Goal: Information Seeking & Learning: Learn about a topic

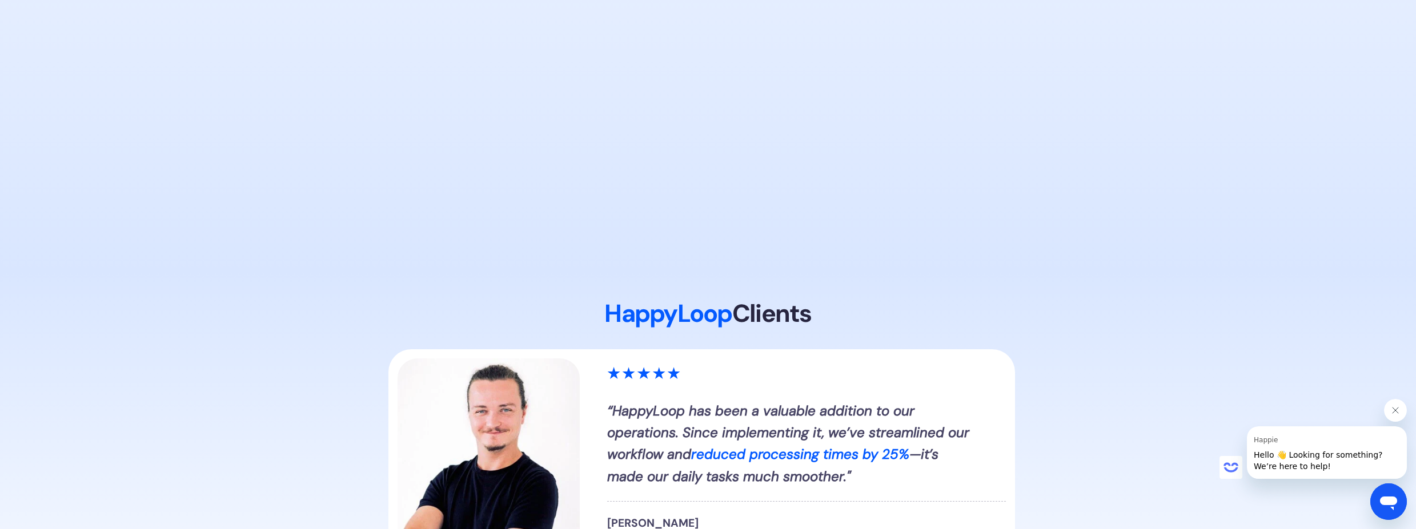
scroll to position [1234, 0]
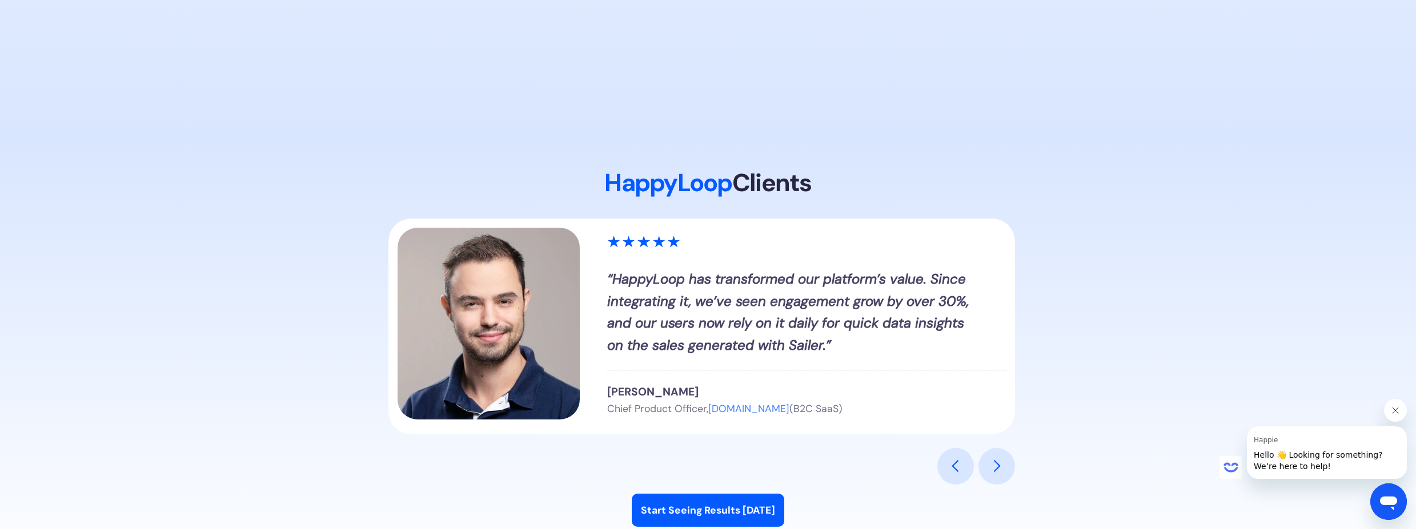
click at [958, 471] on div "previous slide" at bounding box center [956, 467] width 14 height 14
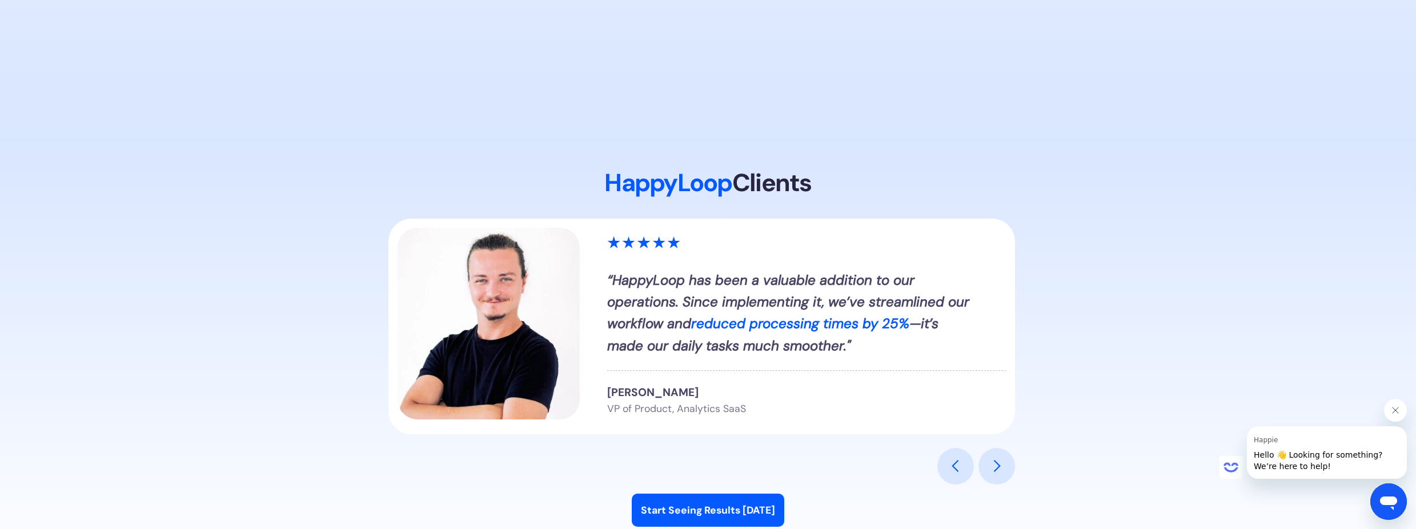
click at [985, 462] on div "next slide" at bounding box center [996, 466] width 37 height 37
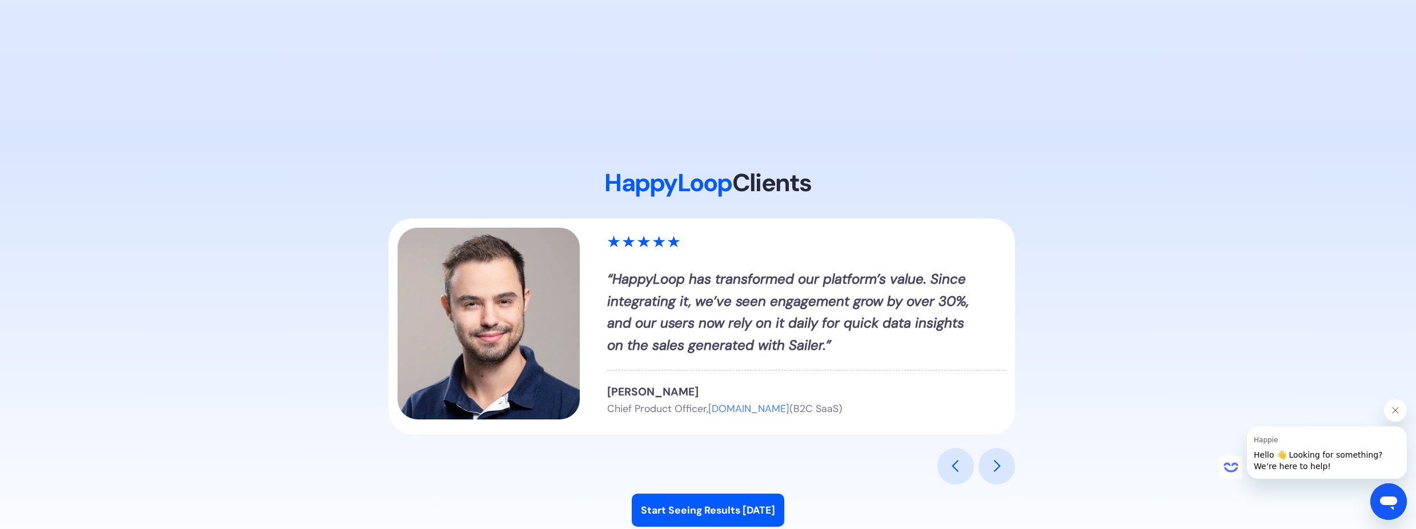
click at [985, 462] on div "next slide" at bounding box center [996, 466] width 37 height 37
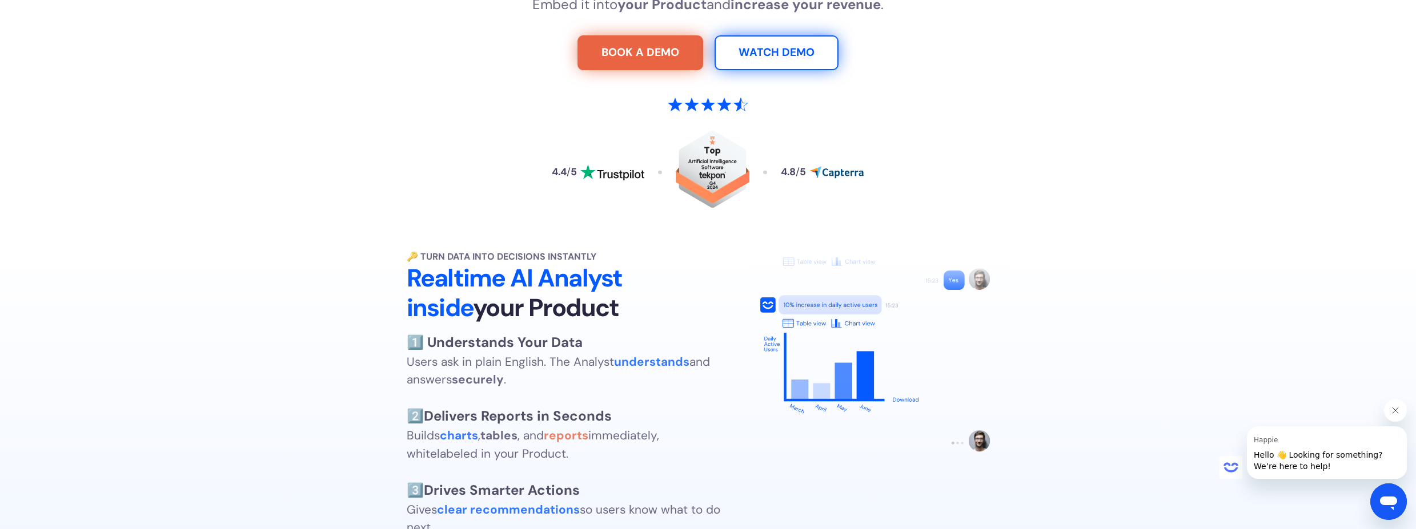
scroll to position [0, 0]
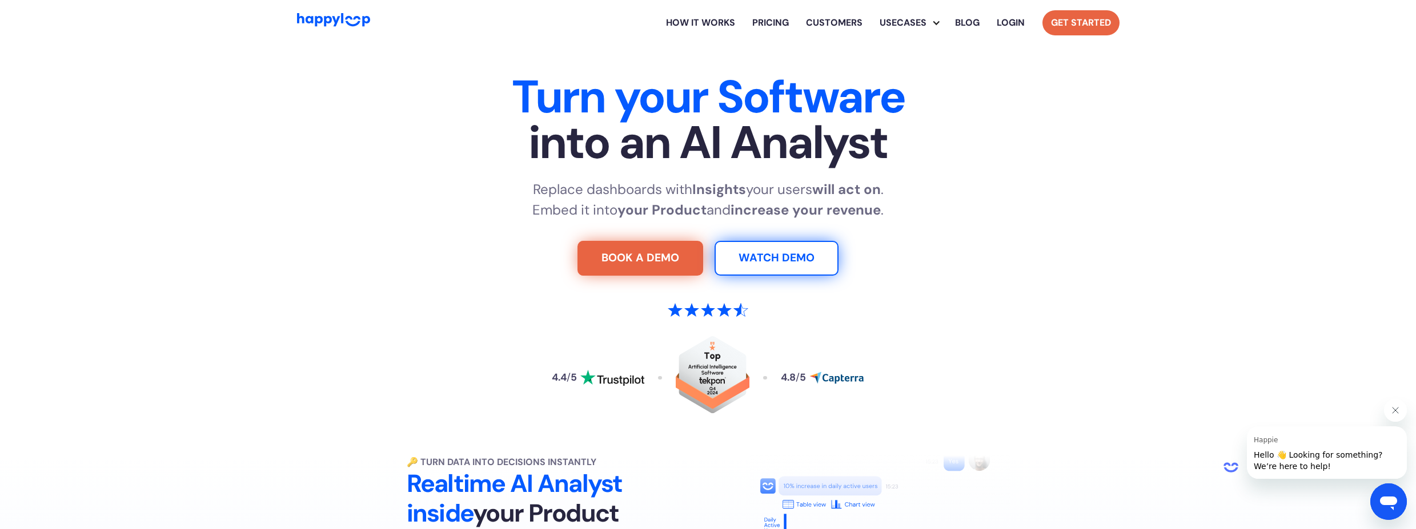
click at [1079, 25] on link "Get Started" at bounding box center [1080, 22] width 77 height 25
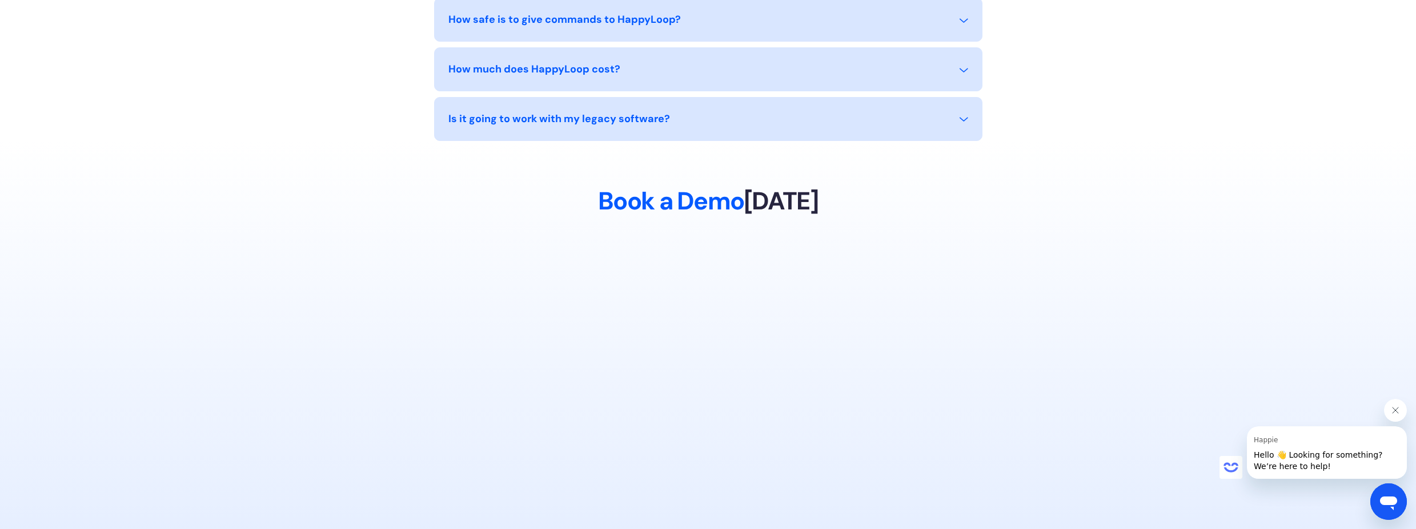
scroll to position [5161, 0]
click at [662, 99] on div "Is it going to work with my legacy software? Yes, HappyLoop’s plug-and-play int…" at bounding box center [708, 121] width 548 height 44
click at [643, 113] on div "Is it going to work with my legacy software?" at bounding box center [559, 120] width 222 height 15
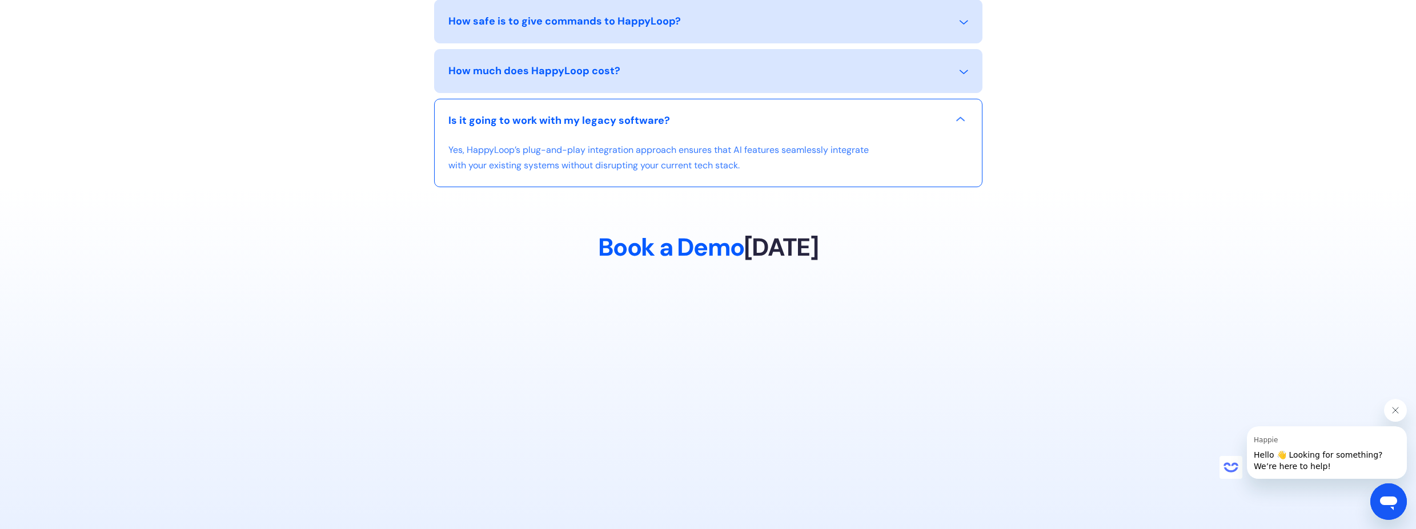
click at [597, 63] on div "How much does HappyLoop cost?" at bounding box center [534, 70] width 172 height 15
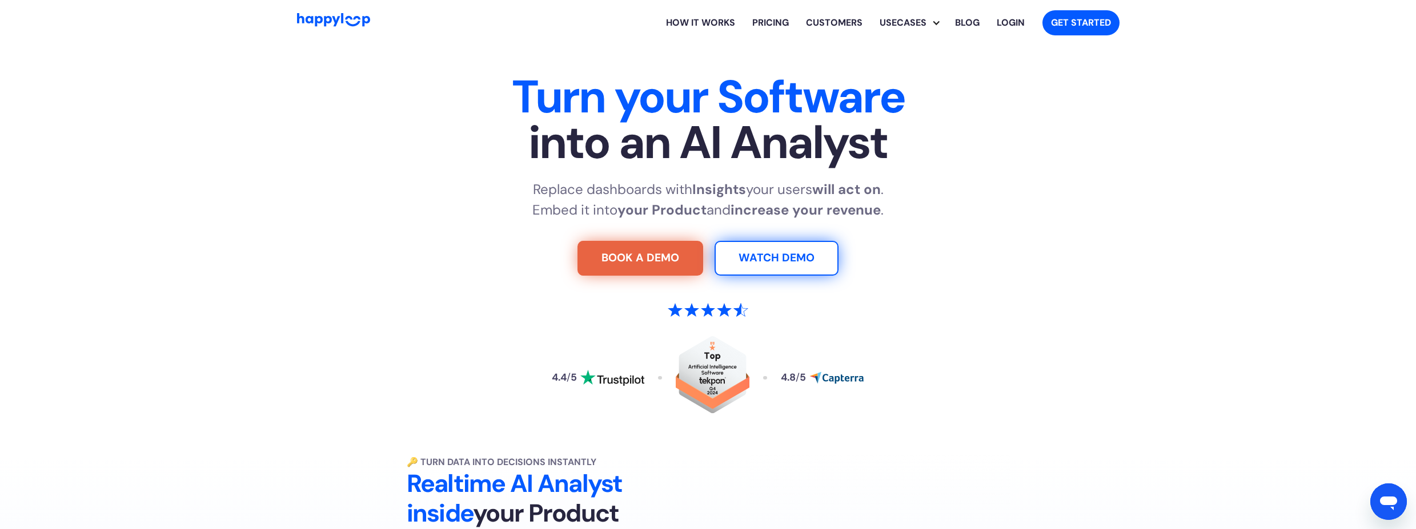
click at [701, 25] on link "How it works" at bounding box center [700, 23] width 86 height 37
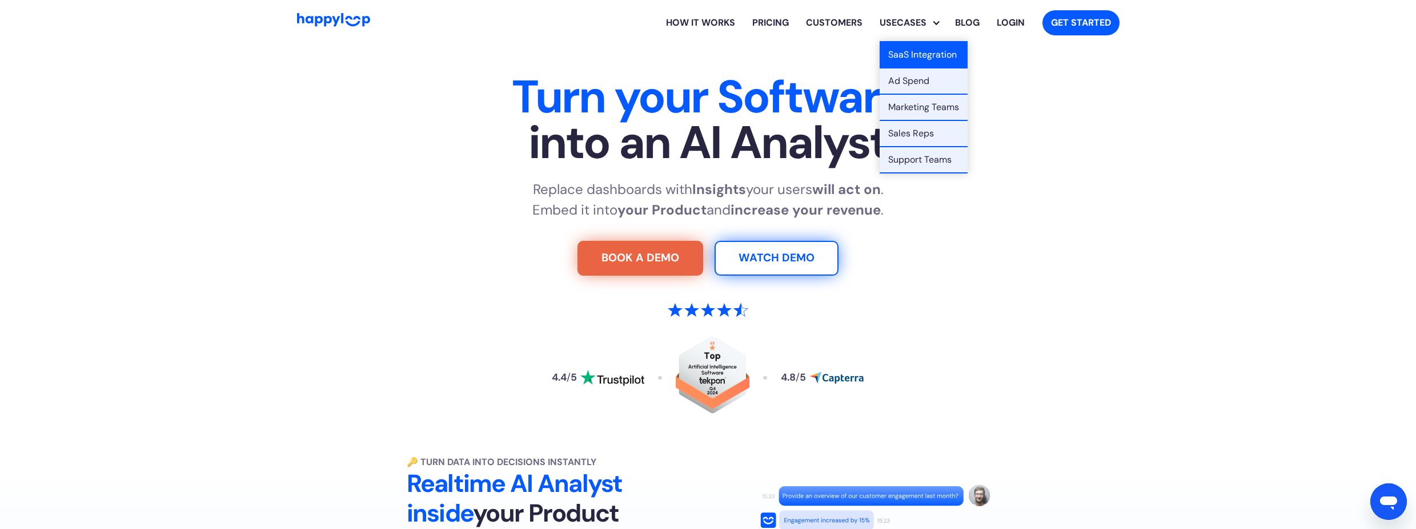
click at [922, 51] on link "SaaS Integration" at bounding box center [924, 55] width 88 height 26
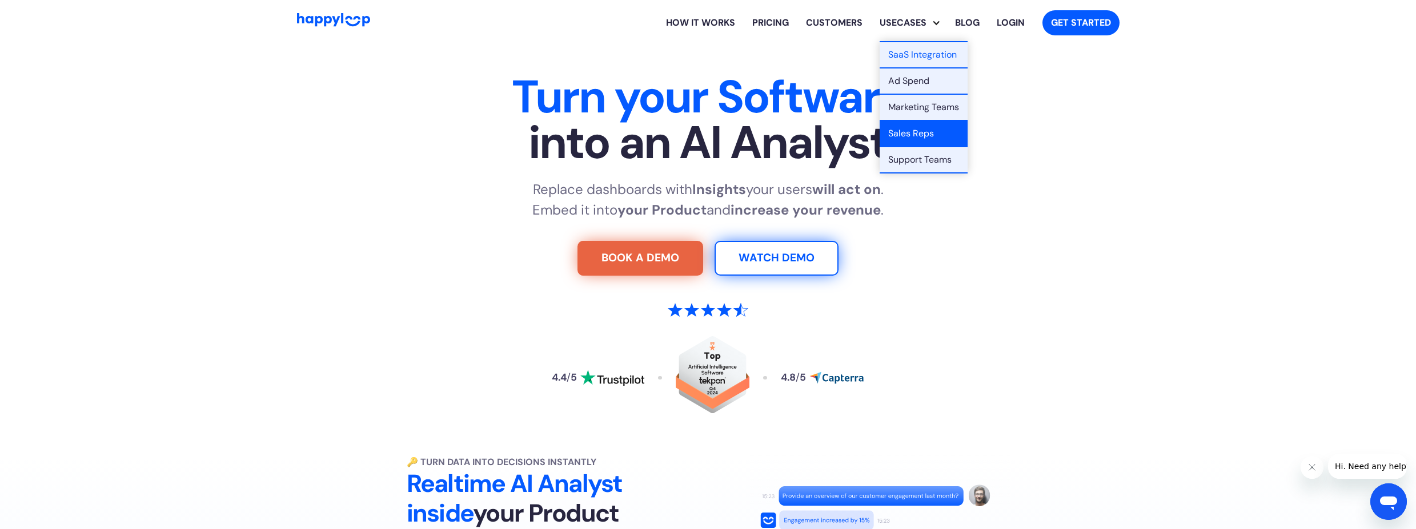
click at [921, 130] on link "Sales Reps" at bounding box center [924, 134] width 88 height 26
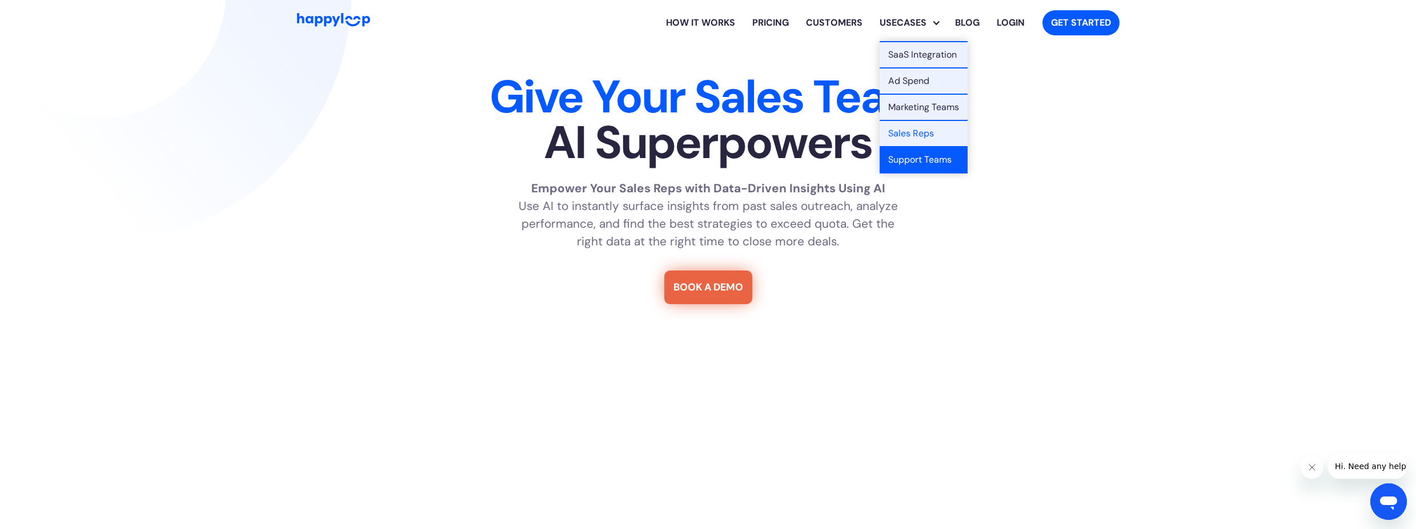
click at [928, 157] on link "Support Teams" at bounding box center [924, 160] width 88 height 26
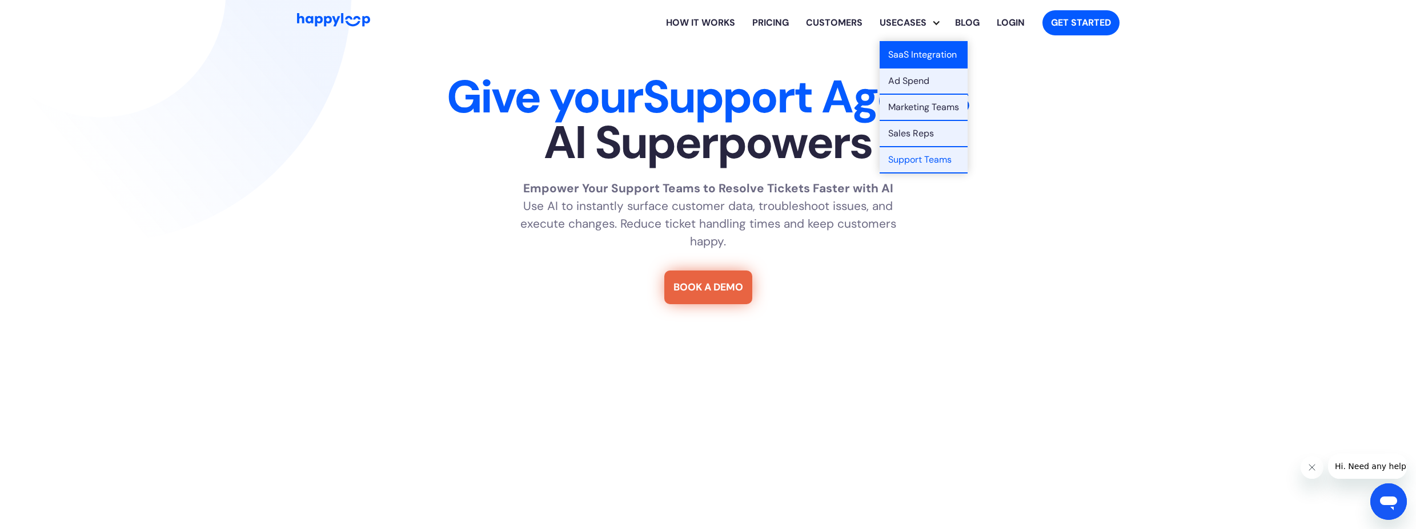
click at [928, 54] on link "SaaS Integration" at bounding box center [924, 55] width 88 height 26
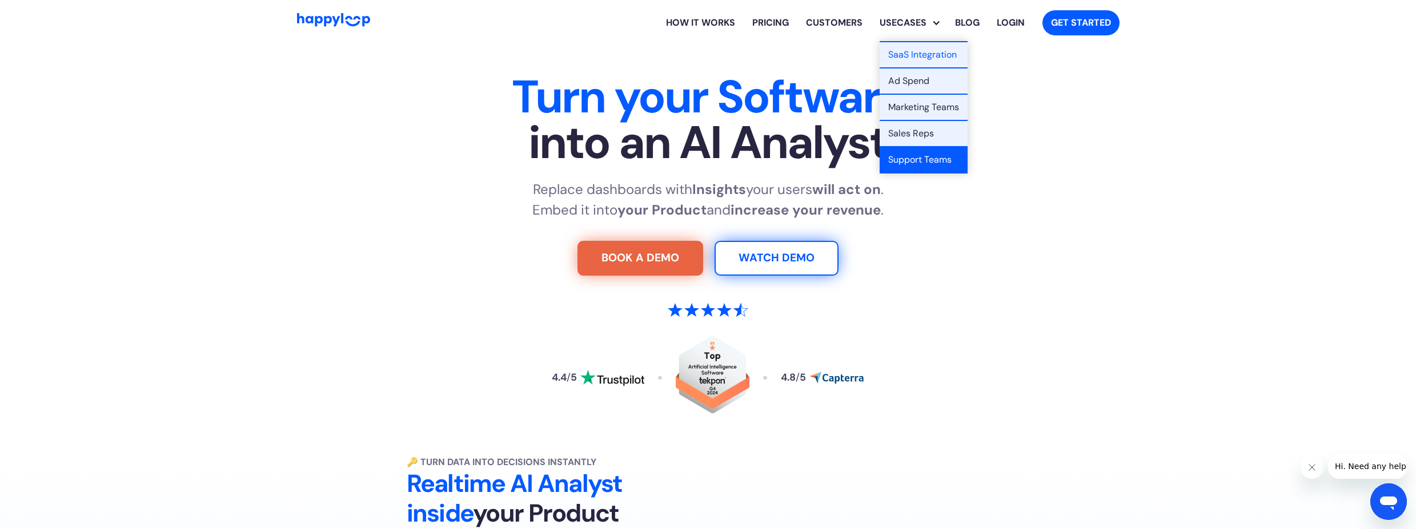
click at [921, 164] on link "Support Teams" at bounding box center [924, 160] width 88 height 26
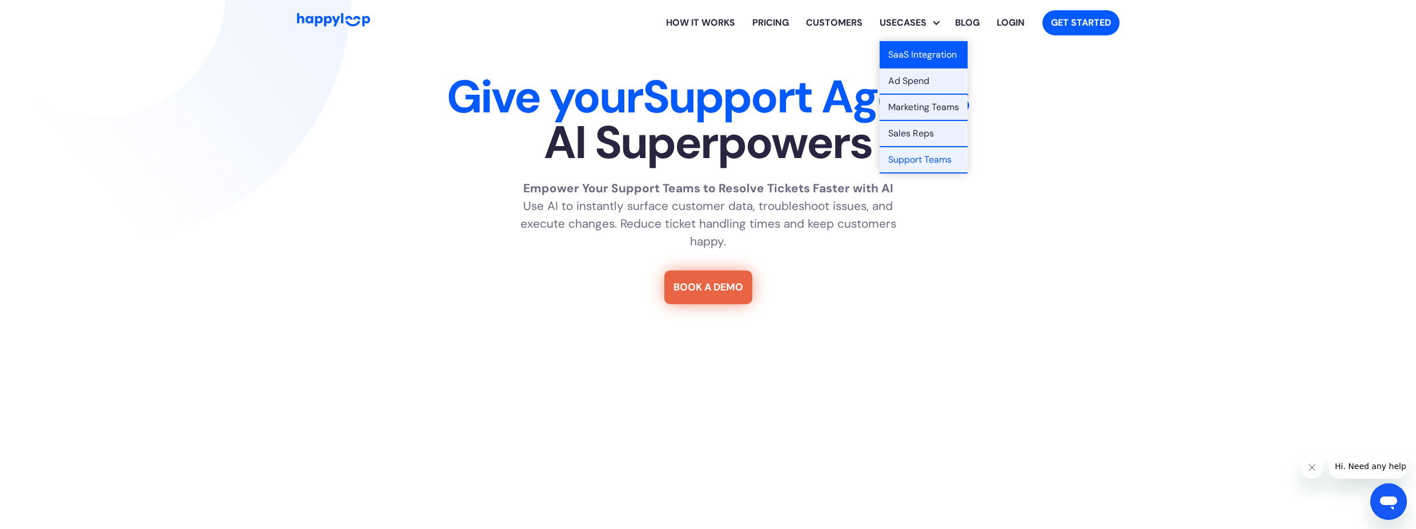
click at [911, 50] on link "SaaS Integration" at bounding box center [924, 55] width 88 height 26
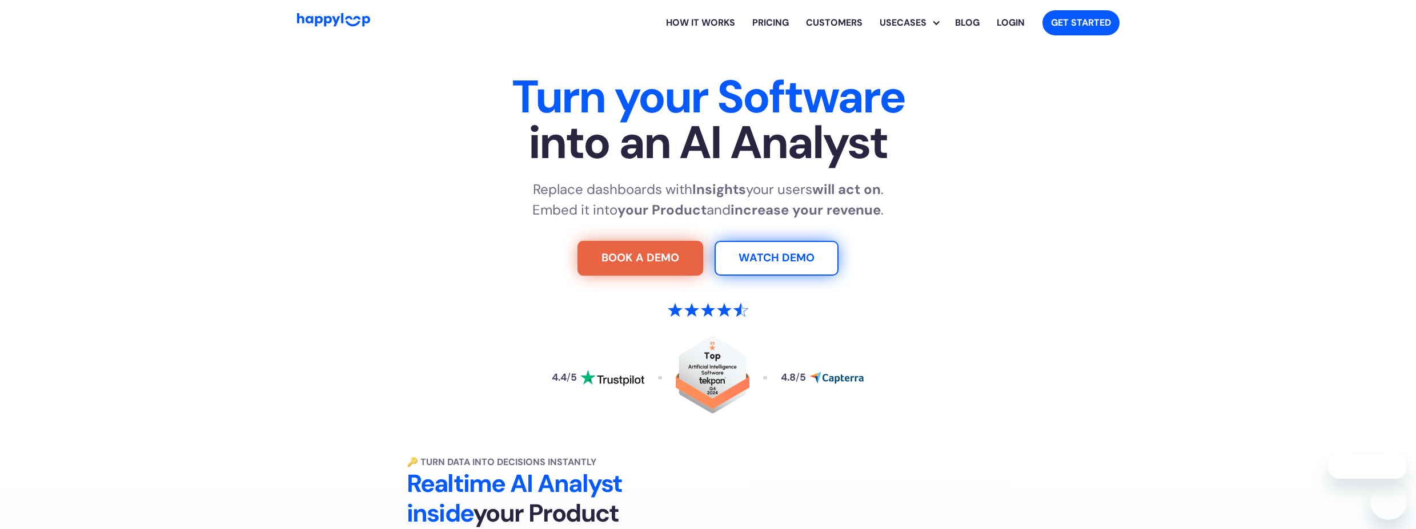
click at [1335, 206] on section "Turn your Software into an AI Analyst Replace dashboards with Insights your use…" at bounding box center [708, 246] width 1416 height 401
click at [712, 16] on link "How it works" at bounding box center [700, 23] width 86 height 37
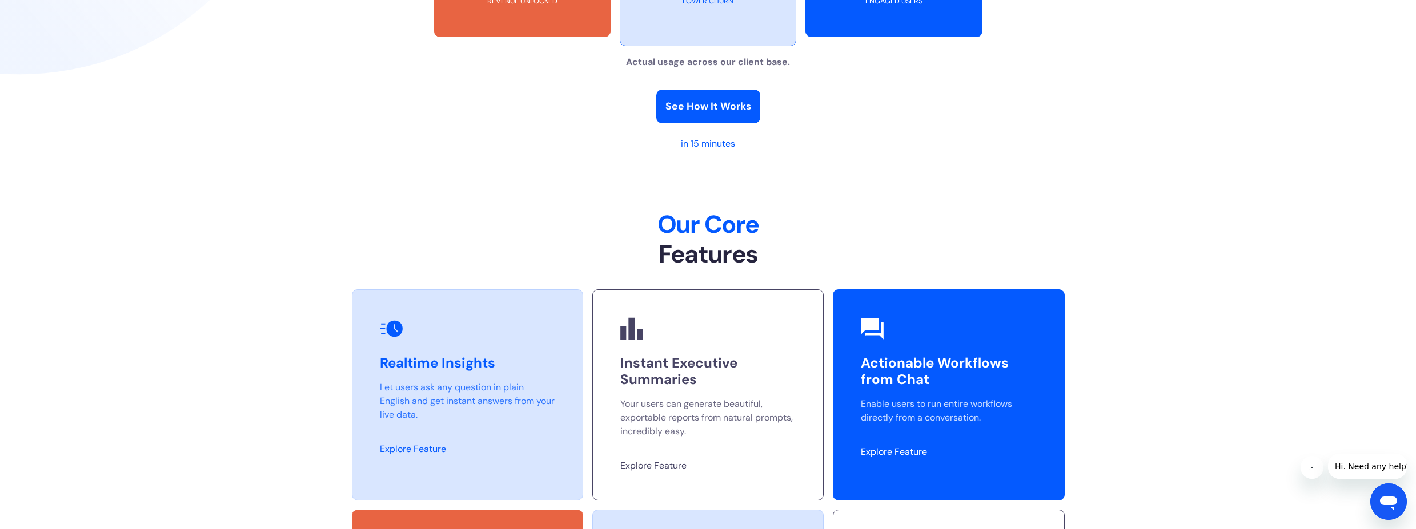
scroll to position [2487, 0]
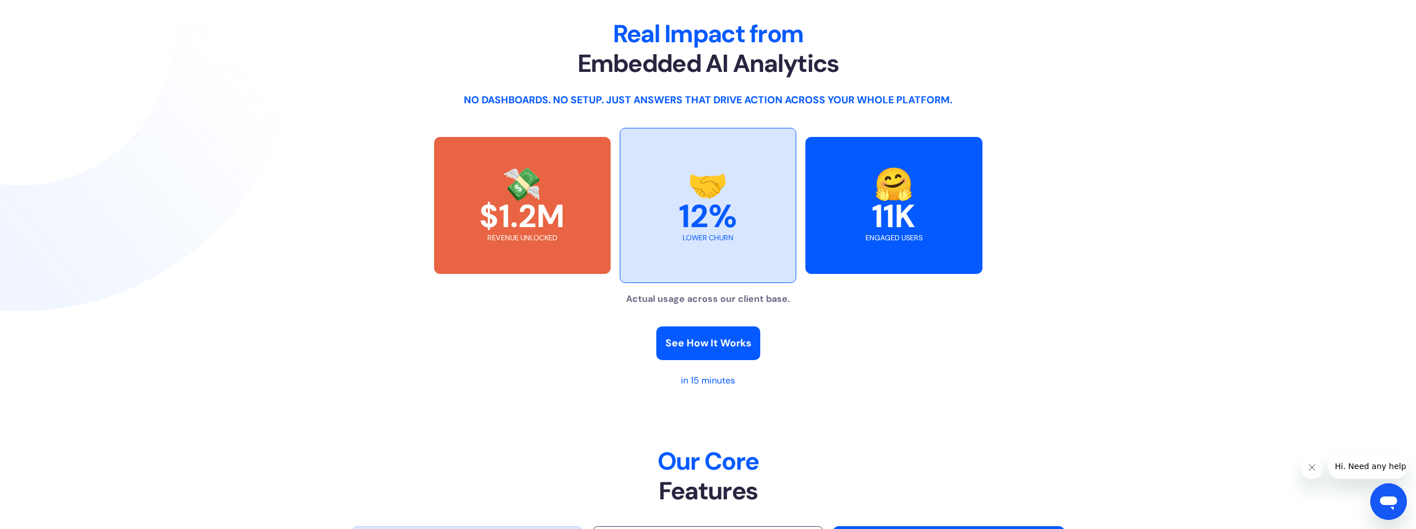
click at [917, 244] on div "🤗 11K engaged users" at bounding box center [893, 205] width 176 height 137
click at [722, 347] on div "See How It Works" at bounding box center [708, 343] width 86 height 15
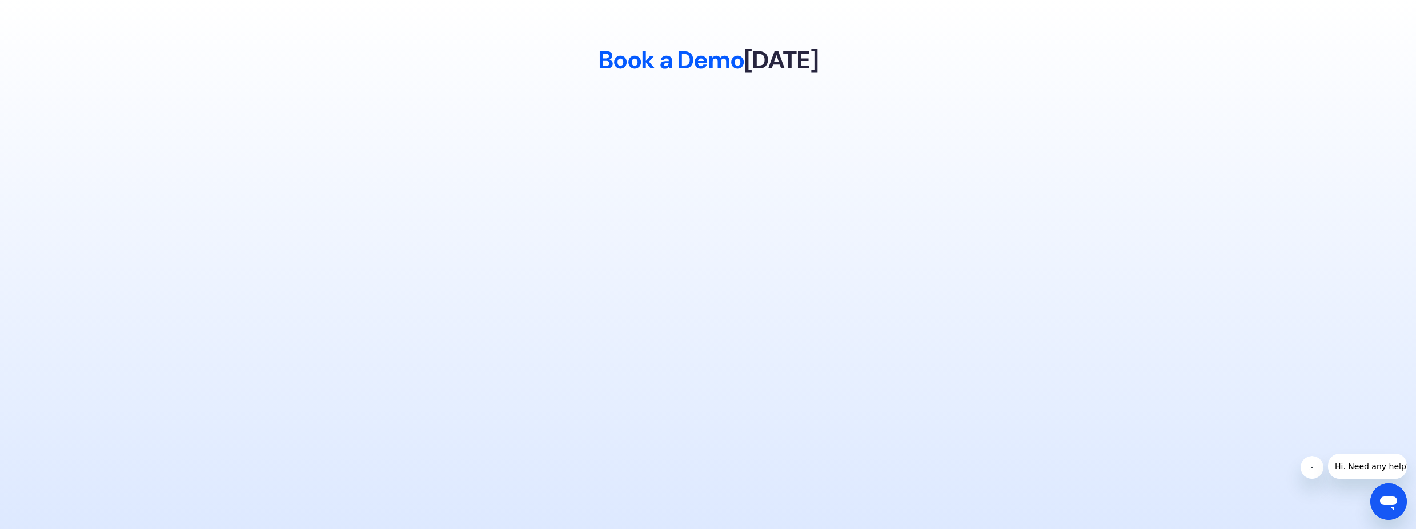
scroll to position [1870, 0]
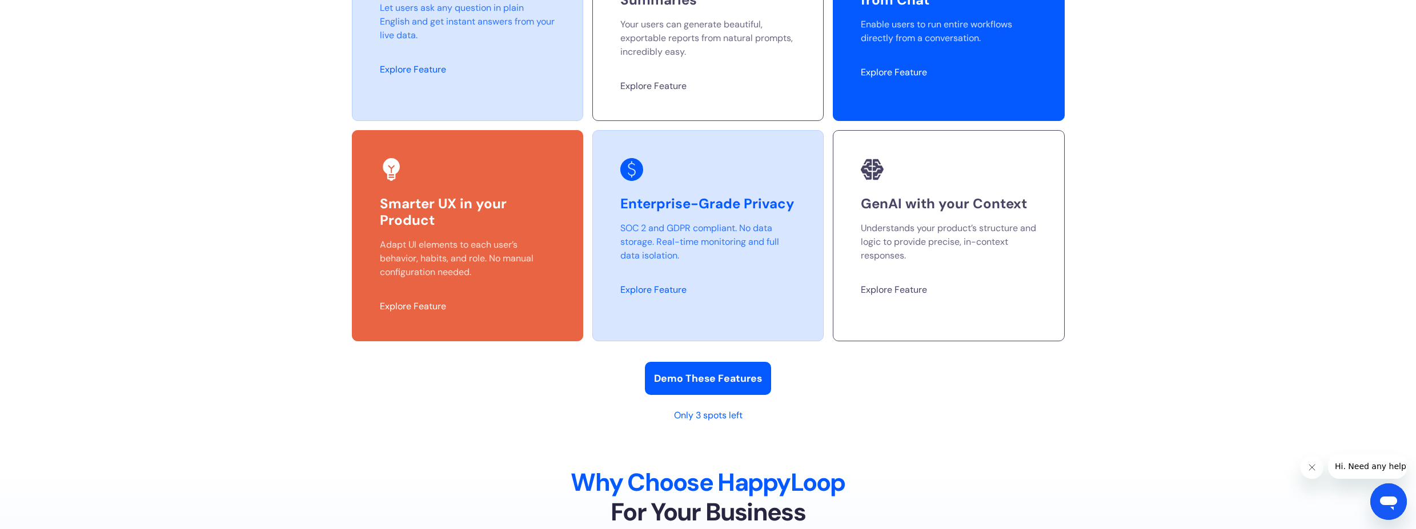
click at [482, 280] on div "Smarter UX in your Product Adapt UI elements to each user’s behavior, habits, a…" at bounding box center [467, 235] width 231 height 211
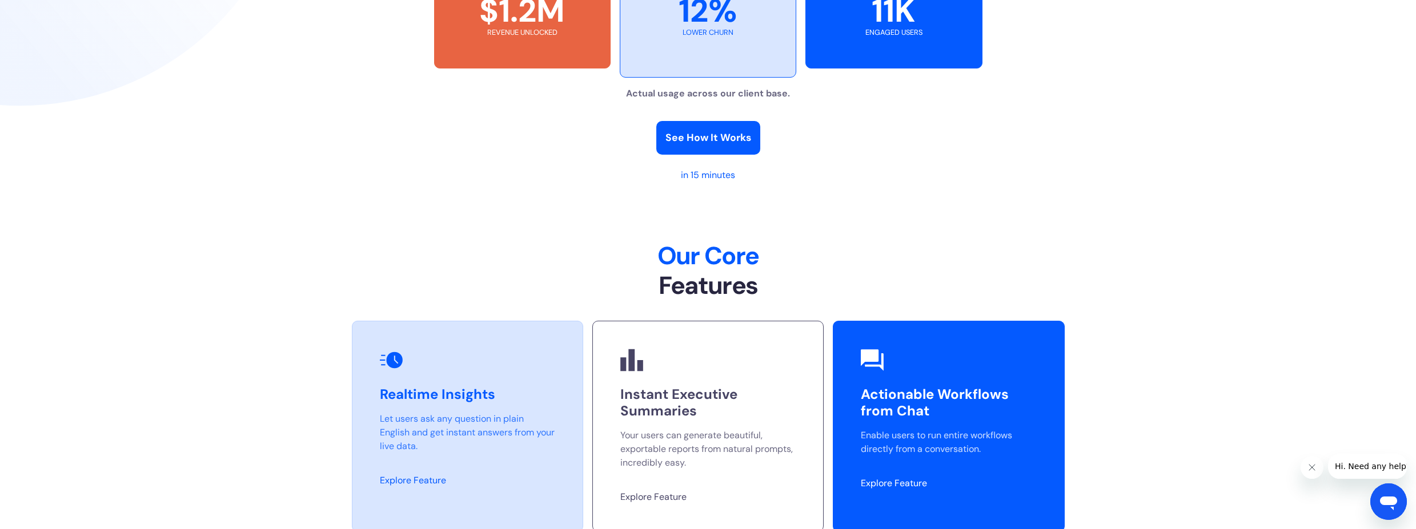
click at [515, 395] on h3 "Realtime Insights" at bounding box center [467, 395] width 175 height 17
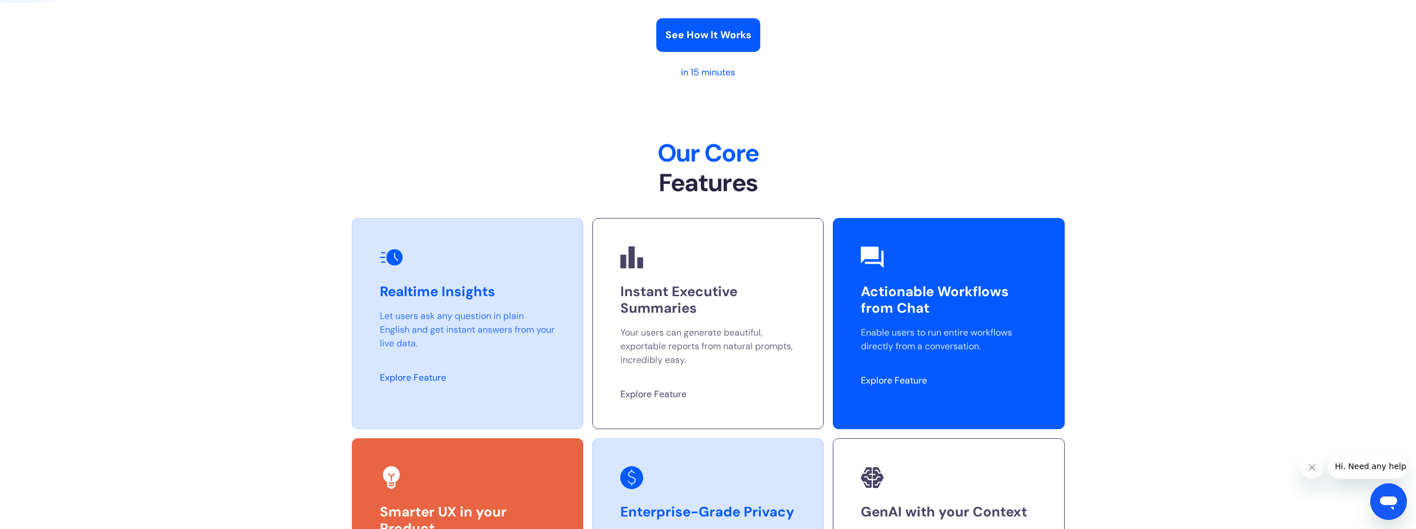
click at [966, 334] on p "Enable users to run entire workflows directly from a conversation." at bounding box center [948, 339] width 175 height 27
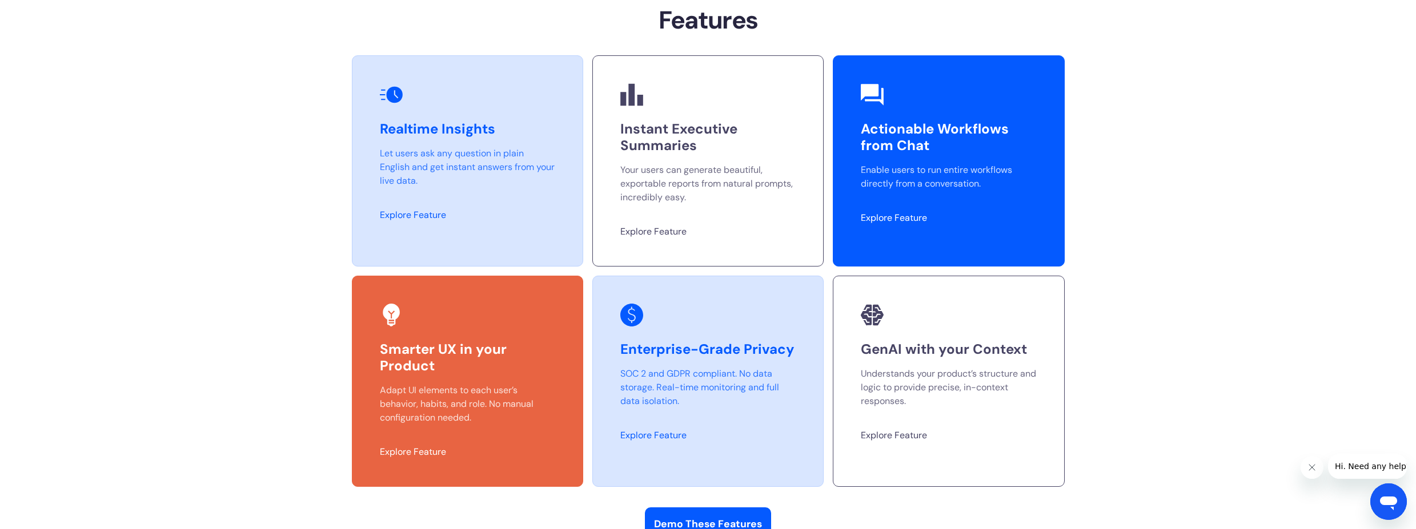
scroll to position [3104, 0]
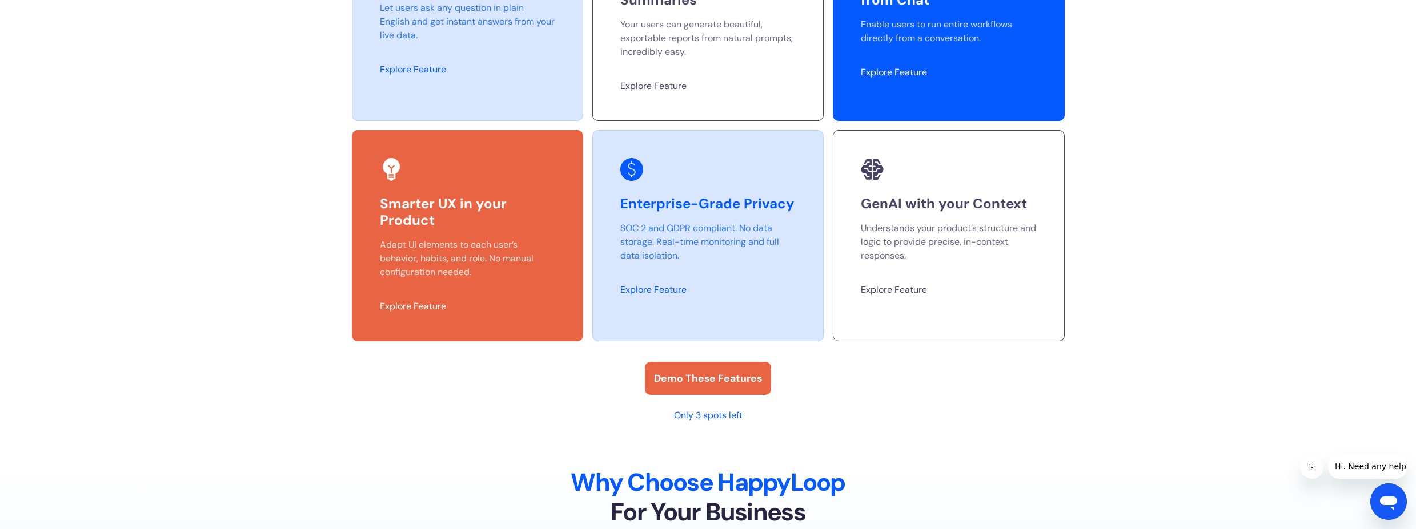
click at [712, 378] on div "Demo These Features" at bounding box center [708, 378] width 108 height 15
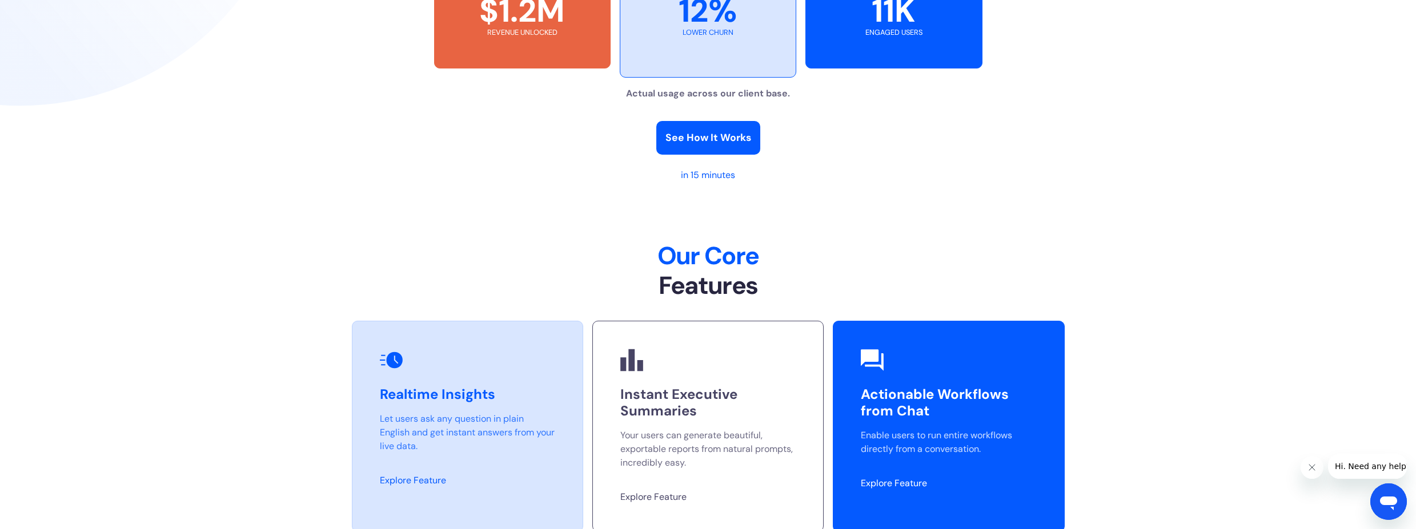
click at [480, 420] on p "Let users ask any question in plain English and get instant answers from your l…" at bounding box center [467, 432] width 175 height 41
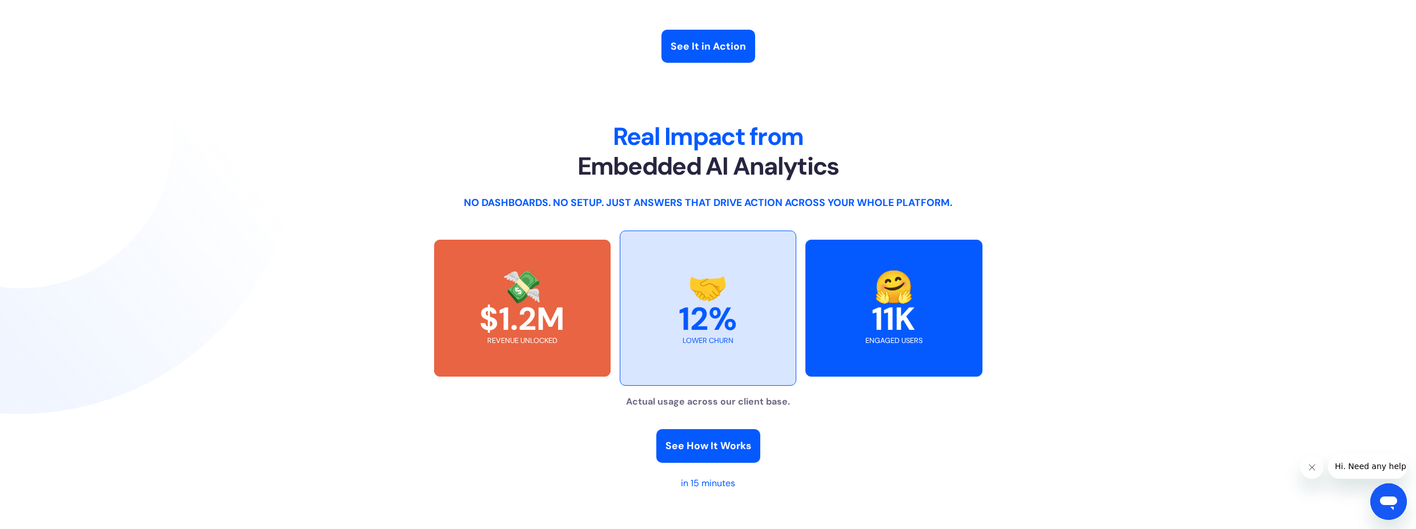
click at [501, 362] on div "💸 $1.2M revenue unlocked" at bounding box center [522, 308] width 176 height 137
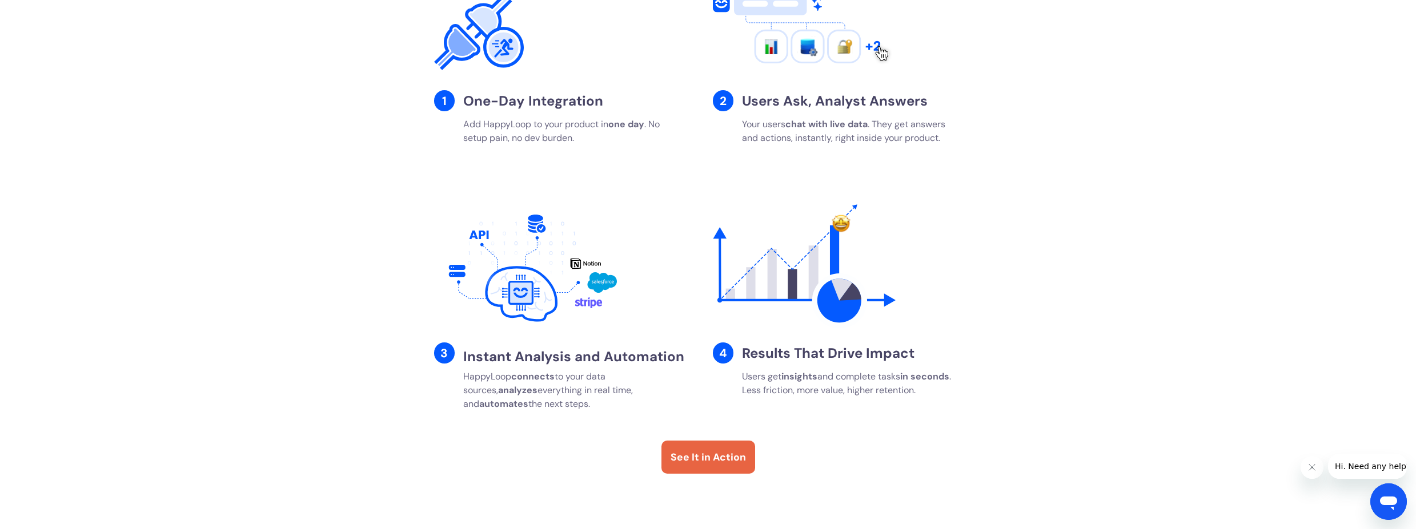
click at [696, 453] on div "See It in Action" at bounding box center [707, 457] width 75 height 15
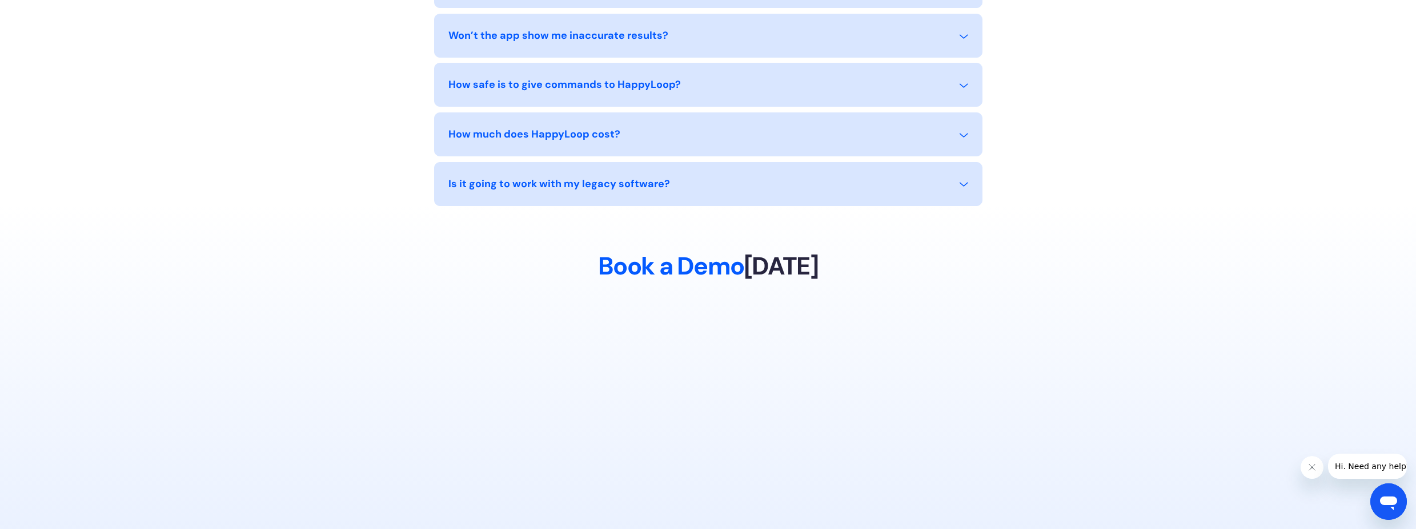
scroll to position [5611, 0]
